Goal: Transaction & Acquisition: Purchase product/service

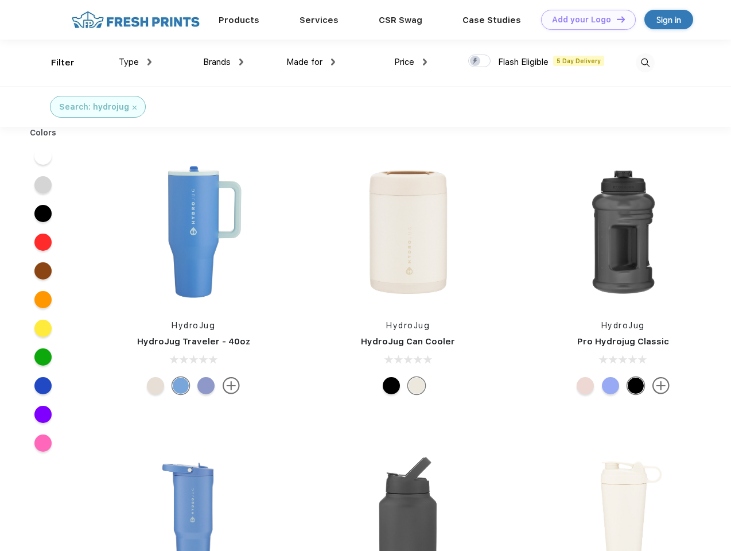
scroll to position [1, 0]
click at [584, 20] on link "Add your Logo Design Tool" at bounding box center [588, 20] width 95 height 20
click at [0, 0] on div "Design Tool" at bounding box center [0, 0] width 0 height 0
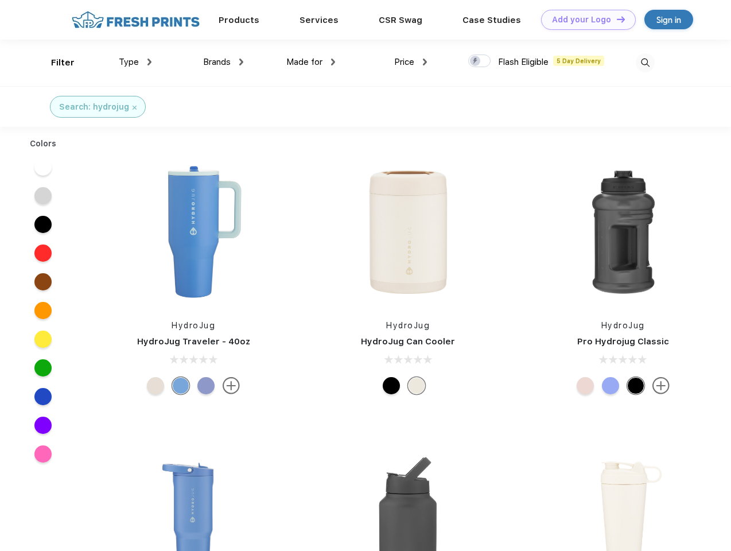
click at [616, 19] on link "Add your Logo Design Tool" at bounding box center [588, 20] width 95 height 20
click at [55, 63] on div "Filter" at bounding box center [63, 62] width 24 height 13
click at [135, 62] on span "Type" at bounding box center [129, 62] width 20 height 10
click at [223, 62] on span "Brands" at bounding box center [217, 62] width 28 height 10
click at [311, 62] on span "Made for" at bounding box center [304, 62] width 36 height 10
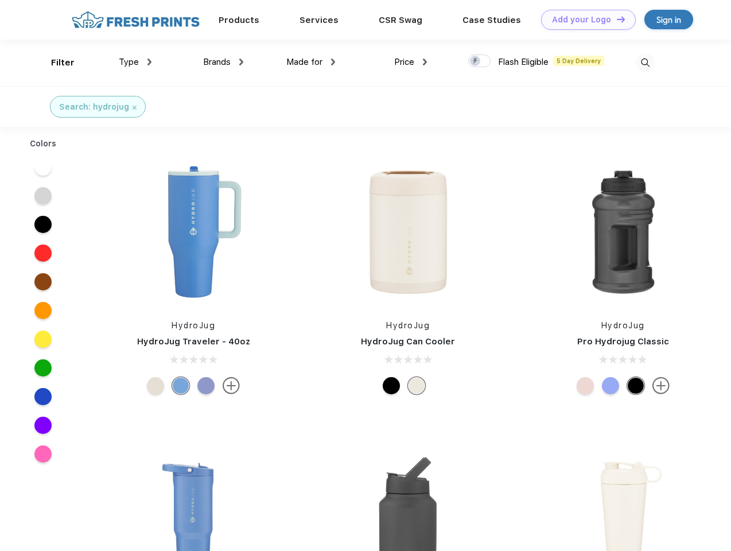
click at [411, 62] on span "Price" at bounding box center [404, 62] width 20 height 10
click at [480, 61] on div at bounding box center [479, 61] width 22 height 13
click at [476, 61] on input "checkbox" at bounding box center [471, 57] width 7 height 7
click at [645, 63] on img at bounding box center [645, 62] width 19 height 19
